Goal: Navigation & Orientation: Go to known website

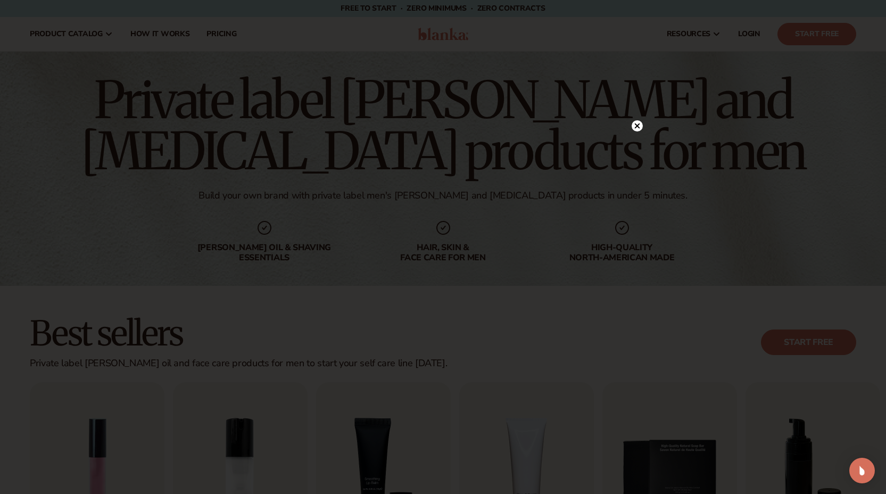
click at [637, 127] on icon at bounding box center [636, 125] width 5 height 5
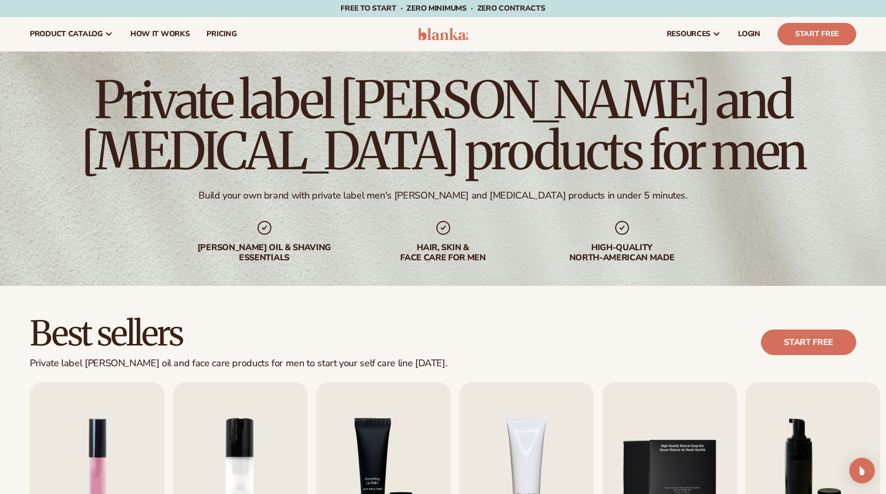
click at [449, 36] on img at bounding box center [443, 34] width 51 height 13
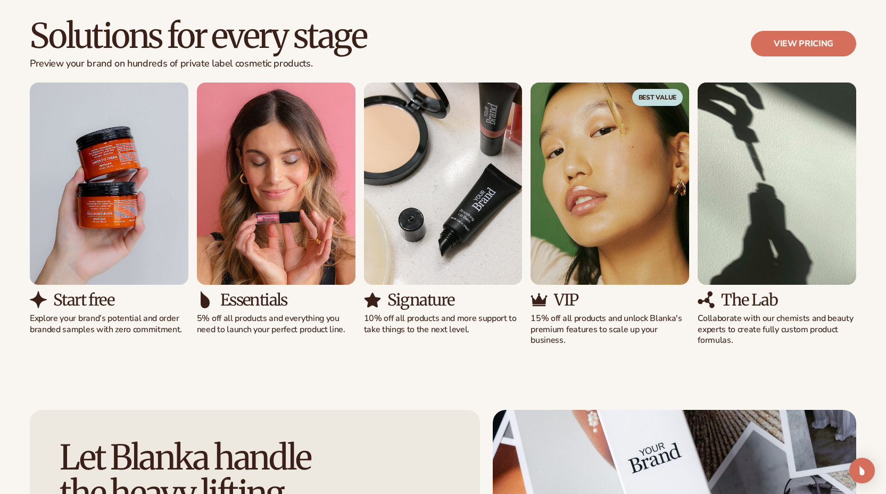
scroll to position [1032, 0]
